Goal: Register for event/course

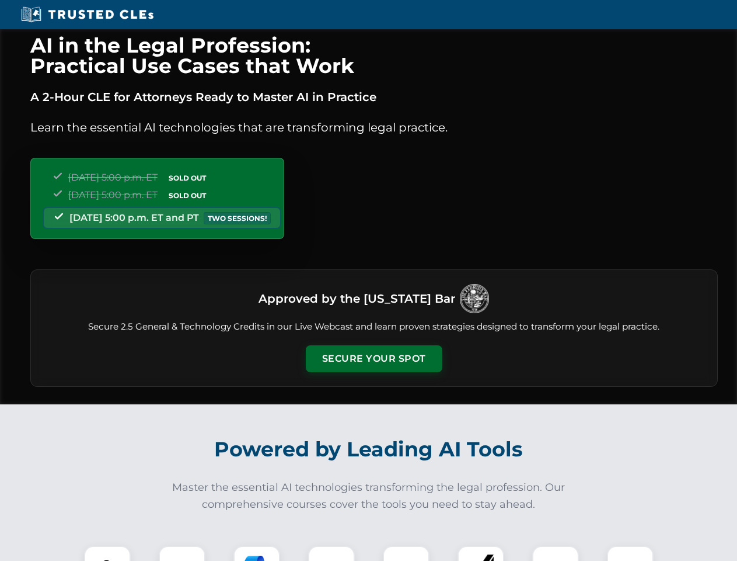
click at [374, 359] on button "Secure Your Spot" at bounding box center [374, 358] width 137 height 27
click at [107, 553] on img at bounding box center [108, 569] width 34 height 34
